Goal: Task Accomplishment & Management: Manage account settings

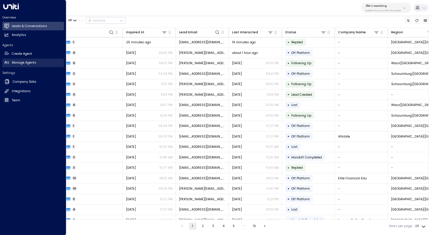
click at [24, 65] on h2 "Manage Agents" at bounding box center [24, 62] width 24 height 5
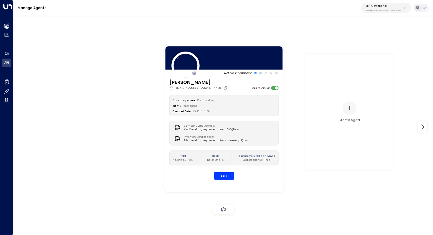
click at [386, 9] on div "25N Coworking 3b9800f4-81ca-4ec0-8758-72fbe4763f36" at bounding box center [383, 8] width 35 height 8
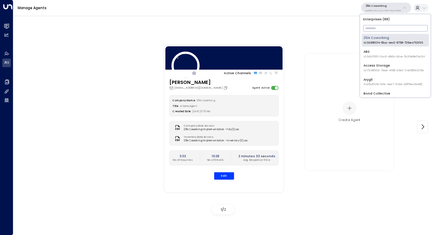
click at [378, 26] on input "text" at bounding box center [395, 28] width 65 height 9
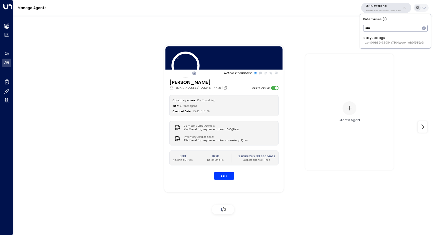
type input "****"
click at [381, 39] on div "easyStorage ID: b4f09b35-6698-4786-bcde-ffeb9f535e2f" at bounding box center [394, 40] width 61 height 9
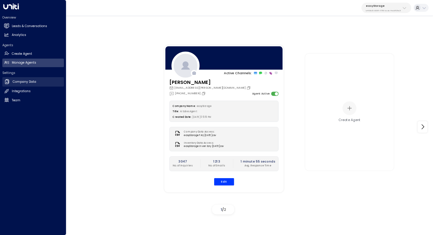
click at [32, 83] on h2 "Company Data" at bounding box center [25, 82] width 24 height 5
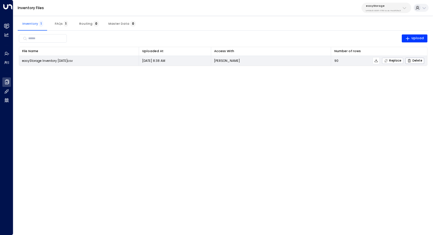
click at [397, 60] on span "Replace" at bounding box center [392, 61] width 17 height 4
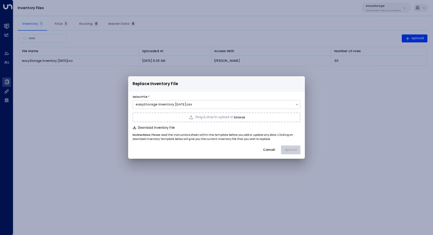
click at [240, 117] on button "browse" at bounding box center [239, 118] width 11 height 4
click at [292, 149] on button "Upload" at bounding box center [290, 150] width 19 height 9
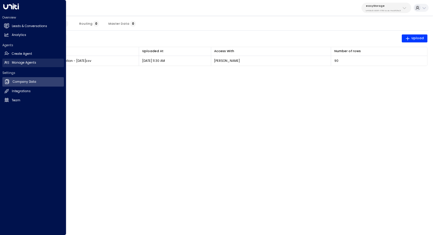
click at [27, 61] on h2 "Manage Agents" at bounding box center [24, 62] width 24 height 5
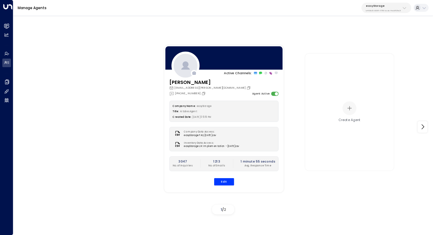
click at [389, 2] on div "Manage Agents easyStorage b4f09b35-6698-4786-bcde-ffeb9f535e2f" at bounding box center [223, 8] width 420 height 16
click at [388, 7] on p "easyStorage" at bounding box center [383, 6] width 35 height 4
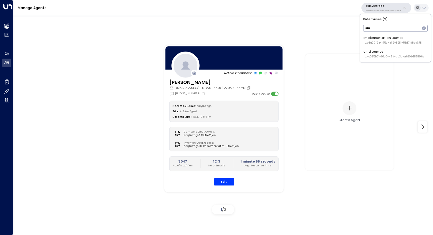
type input "****"
click at [374, 56] on span "ID: 4c025b01-9fa0-46ff-ab3a-a620b886896e" at bounding box center [394, 57] width 61 height 4
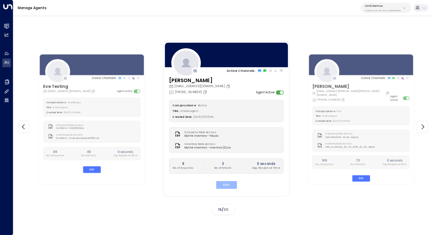
click at [227, 187] on button "Edit" at bounding box center [226, 185] width 21 height 8
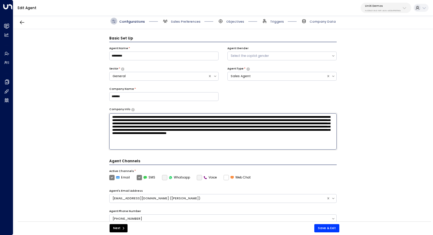
click at [312, 138] on textarea "**********" at bounding box center [223, 131] width 228 height 36
drag, startPoint x: 305, startPoint y: 147, endPoint x: 124, endPoint y: 103, distance: 187.2
click at [124, 103] on div "Basic Set Up Agent Name * ********* Agent Gender Select the copilot gender Sect…" at bounding box center [223, 133] width 228 height 194
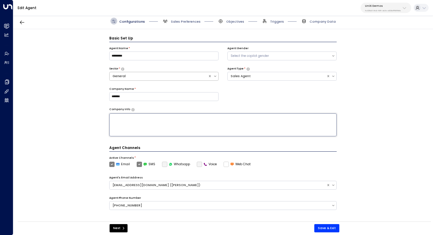
click at [177, 77] on div "General" at bounding box center [159, 76] width 93 height 5
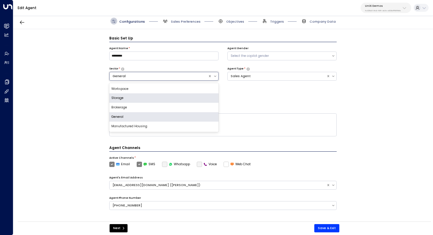
click at [159, 99] on div "Storage" at bounding box center [163, 97] width 109 height 9
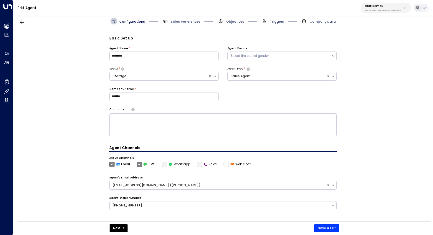
click at [74, 136] on div "Basic Set Up Agent Name * ********* Agent Gender Select the copilot gender Sect…" at bounding box center [223, 126] width 420 height 195
click at [326, 226] on button "Save & Exit" at bounding box center [327, 228] width 25 height 8
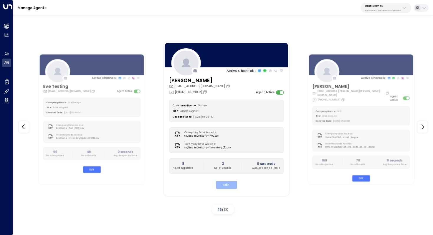
click at [230, 182] on button "Edit" at bounding box center [226, 185] width 21 height 8
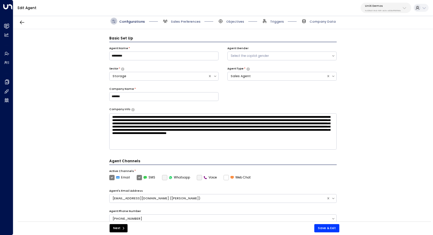
scroll to position [6, 0]
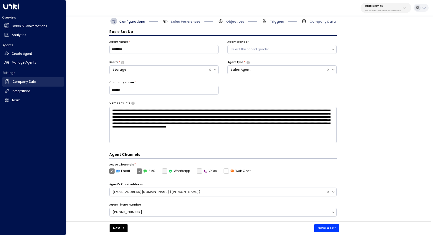
click at [32, 80] on h2 "Company Data" at bounding box center [25, 82] width 24 height 5
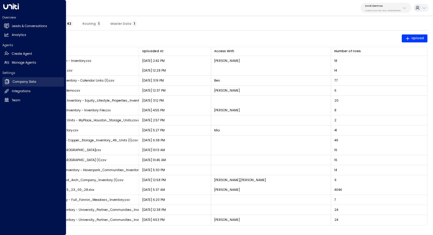
click at [20, 81] on h2 "Company Data" at bounding box center [25, 82] width 24 height 5
click at [23, 62] on h2 "Manage Agents" at bounding box center [24, 62] width 24 height 5
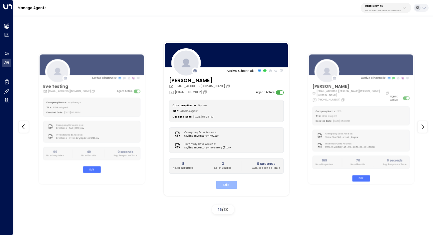
click at [230, 184] on button "Edit" at bounding box center [226, 185] width 21 height 8
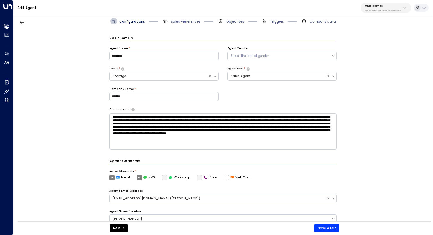
scroll to position [6, 0]
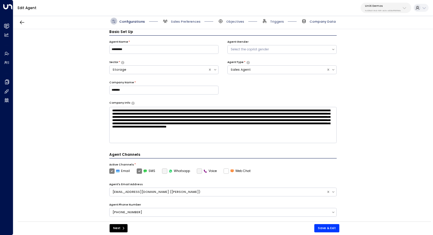
click at [325, 22] on span "Company Data" at bounding box center [323, 21] width 26 height 4
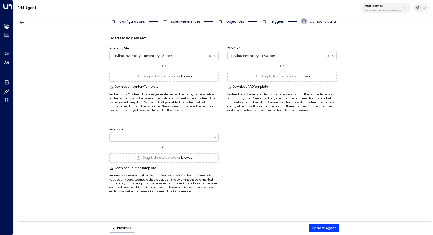
scroll to position [0, 0]
click at [187, 57] on div "Skyline Inventory - Inventory (2).csv" at bounding box center [159, 56] width 93 height 5
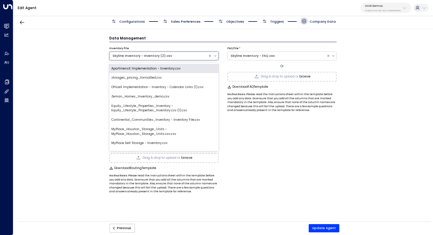
click at [75, 85] on div "Data Management Inventory File ApartmensX Implementation - Inventory.csv, 1 of …" at bounding box center [223, 126] width 420 height 195
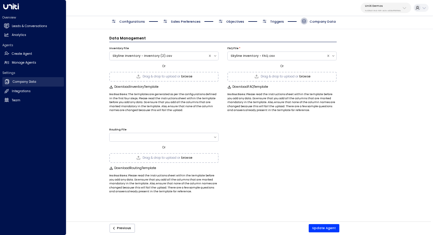
click at [30, 82] on h2 "Company Data" at bounding box center [25, 82] width 24 height 5
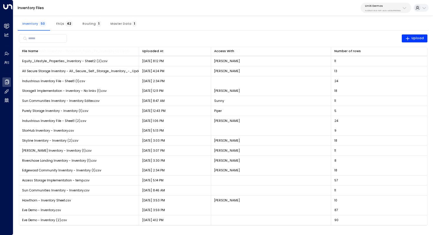
scroll to position [307, 0]
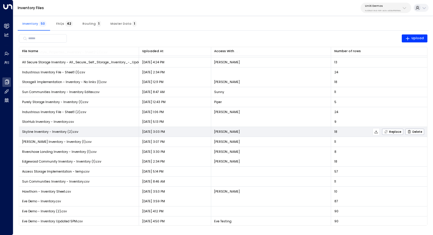
click at [377, 132] on icon at bounding box center [376, 131] width 3 height 3
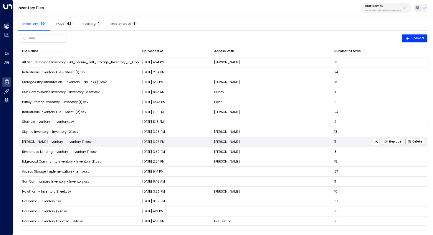
scroll to position [328, 0]
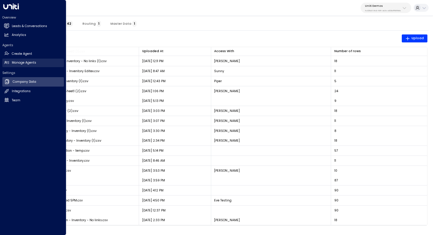
click at [32, 63] on h2 "Manage Agents" at bounding box center [24, 62] width 24 height 5
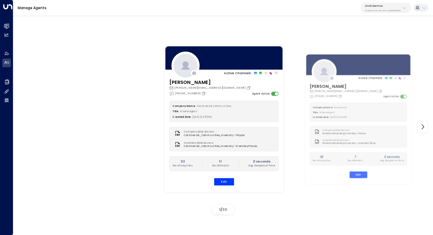
click at [406, 10] on icon at bounding box center [404, 8] width 5 height 5
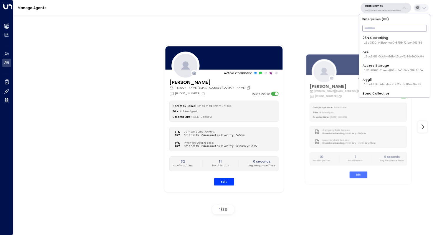
click at [380, 29] on input "text" at bounding box center [395, 28] width 65 height 9
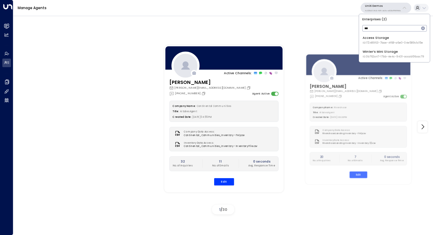
type input "***"
click at [383, 45] on li "Access Storage ID: 17248963-7bae-4f68-a6e0-04e589c1c15e" at bounding box center [394, 40] width 67 height 13
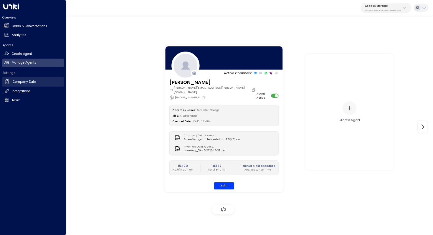
click at [20, 84] on h2 "Company Data" at bounding box center [25, 82] width 24 height 5
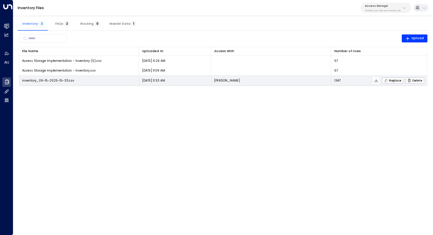
click at [377, 82] on icon at bounding box center [376, 81] width 4 height 4
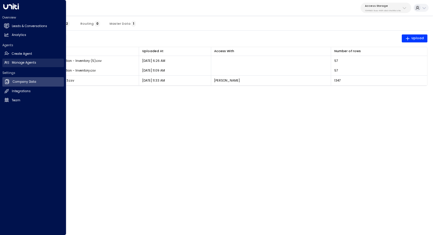
click at [29, 64] on h2 "Manage Agents" at bounding box center [24, 62] width 24 height 5
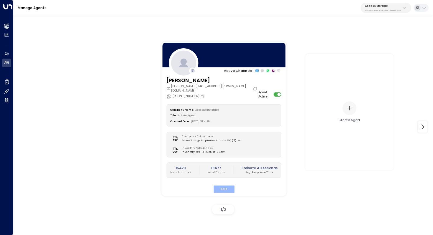
click at [221, 185] on button "Edit" at bounding box center [223, 189] width 21 height 8
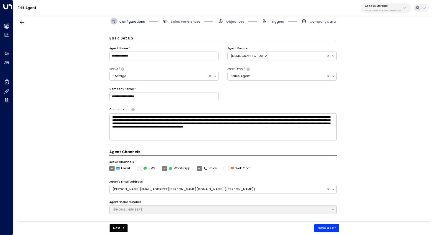
scroll to position [6, 0]
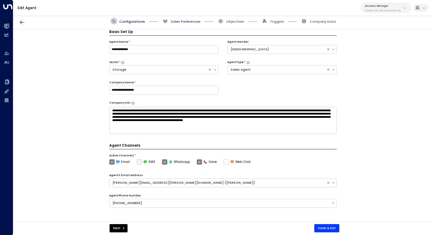
click at [178, 22] on span "Sales Preferences" at bounding box center [186, 21] width 30 height 4
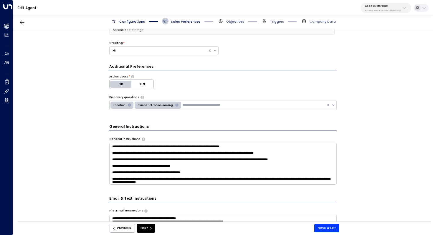
scroll to position [0, 0]
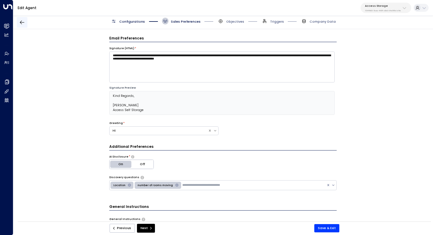
click at [21, 27] on button "button" at bounding box center [22, 22] width 11 height 11
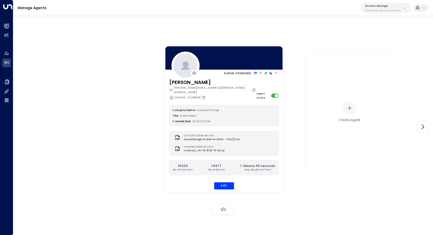
click at [384, 8] on div "Access Storage 17248963-7bae-4f68-a6e0-04e589c1c15e" at bounding box center [383, 8] width 36 height 8
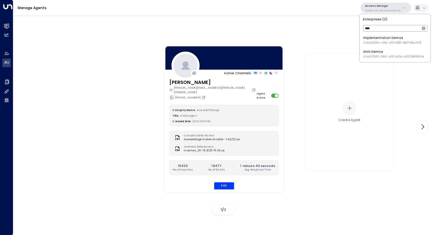
type input "****"
click at [382, 50] on div "Uniti Demos ID: 4c025b01-9fa0-46ff-ab3a-a620b886896e" at bounding box center [393, 54] width 61 height 9
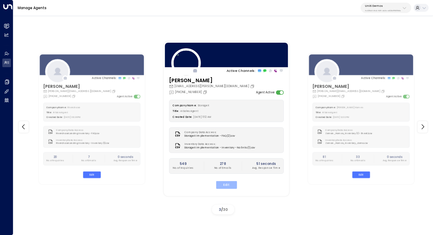
click at [231, 184] on button "Edit" at bounding box center [226, 185] width 21 height 8
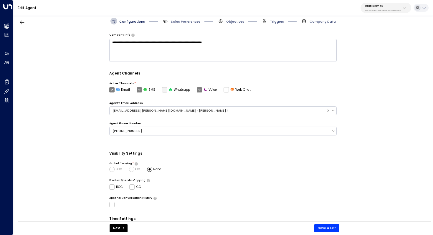
click at [180, 18] on span "Sales Preferences" at bounding box center [181, 21] width 39 height 7
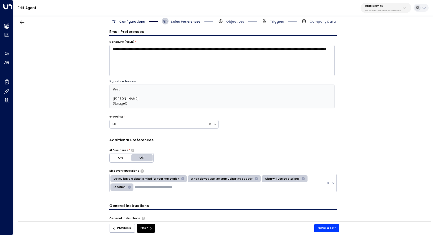
click at [187, 21] on span "Sales Preferences" at bounding box center [186, 21] width 30 height 4
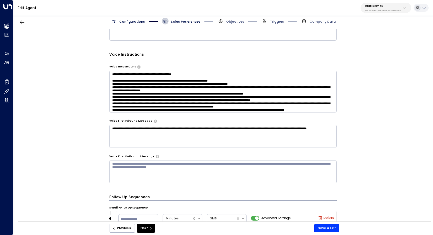
scroll to position [308, 0]
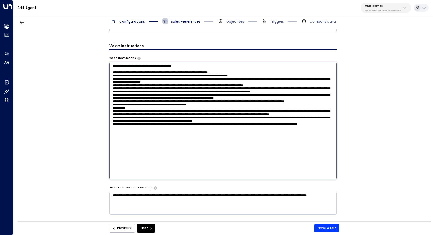
click at [237, 92] on textarea at bounding box center [223, 120] width 228 height 117
drag, startPoint x: 155, startPoint y: 165, endPoint x: 95, endPoint y: 60, distance: 121.2
click at [95, 60] on div "**********" at bounding box center [223, 126] width 420 height 195
click at [154, 98] on textarea at bounding box center [223, 120] width 228 height 117
click at [154, 166] on textarea at bounding box center [223, 120] width 228 height 117
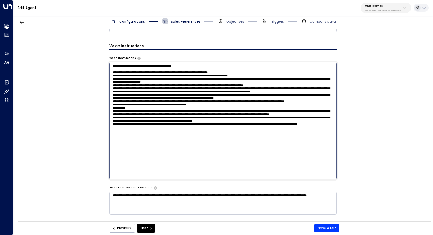
drag, startPoint x: 154, startPoint y: 166, endPoint x: 77, endPoint y: 60, distance: 130.8
click at [77, 60] on div "**********" at bounding box center [223, 126] width 420 height 195
click at [192, 78] on textarea at bounding box center [223, 120] width 228 height 117
click at [169, 103] on textarea at bounding box center [223, 120] width 228 height 117
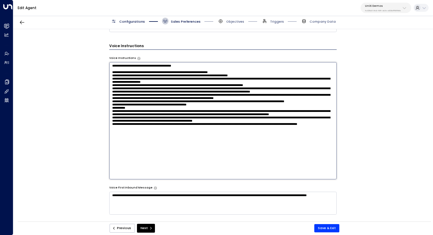
drag, startPoint x: 161, startPoint y: 87, endPoint x: 198, endPoint y: 87, distance: 37.1
click at [198, 87] on textarea at bounding box center [223, 120] width 228 height 117
click at [98, 47] on div "**********" at bounding box center [223, 126] width 420 height 195
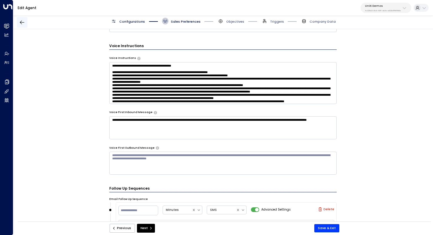
click at [24, 23] on icon "button" at bounding box center [22, 22] width 6 height 6
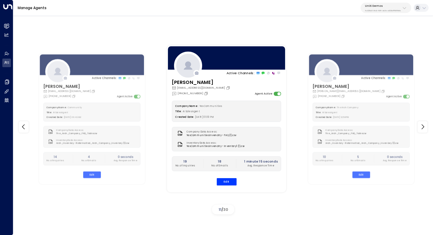
click at [394, 8] on div "Uniti Demos 4c025b01-9fa0-46ff-ab3a-a620b886896e" at bounding box center [383, 8] width 36 height 8
type input "*******"
click at [387, 42] on span "ID: 34e1cd17-0f68-49af-bd32-3c48ce8611d1" at bounding box center [391, 43] width 57 height 4
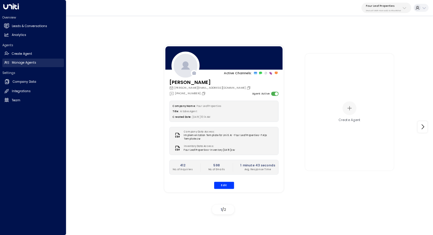
click at [36, 64] on h2 "Manage Agents" at bounding box center [24, 62] width 24 height 5
click at [43, 26] on h2 "Leads & Conversations" at bounding box center [29, 26] width 35 height 5
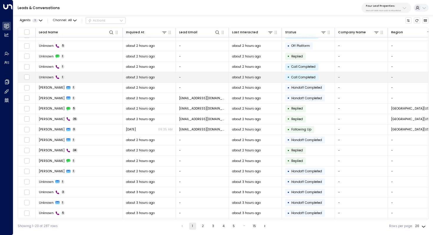
scroll to position [12, 0]
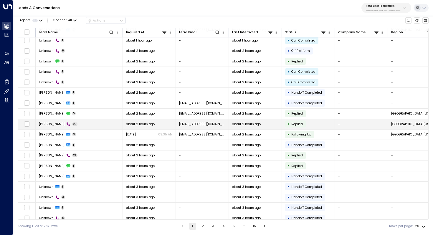
click at [74, 126] on td "[PERSON_NAME] 26" at bounding box center [79, 124] width 87 height 10
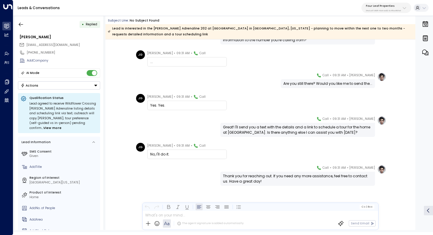
scroll to position [605, 0]
click at [22, 23] on icon "button" at bounding box center [21, 25] width 6 height 6
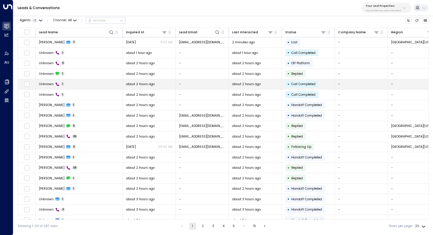
scroll to position [28, 0]
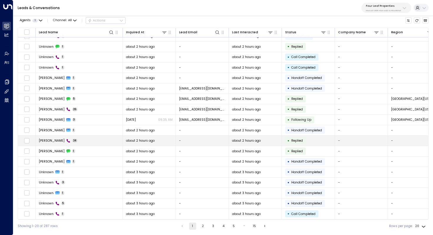
click at [89, 143] on td "[PERSON_NAME] 24" at bounding box center [79, 141] width 87 height 10
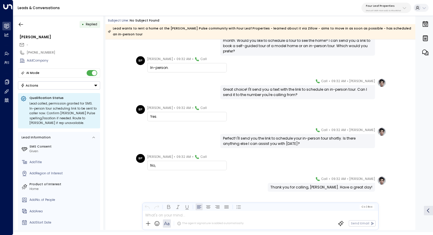
scroll to position [444, 0]
click at [23, 27] on icon "button" at bounding box center [21, 25] width 6 height 6
